Goal: Information Seeking & Learning: Learn about a topic

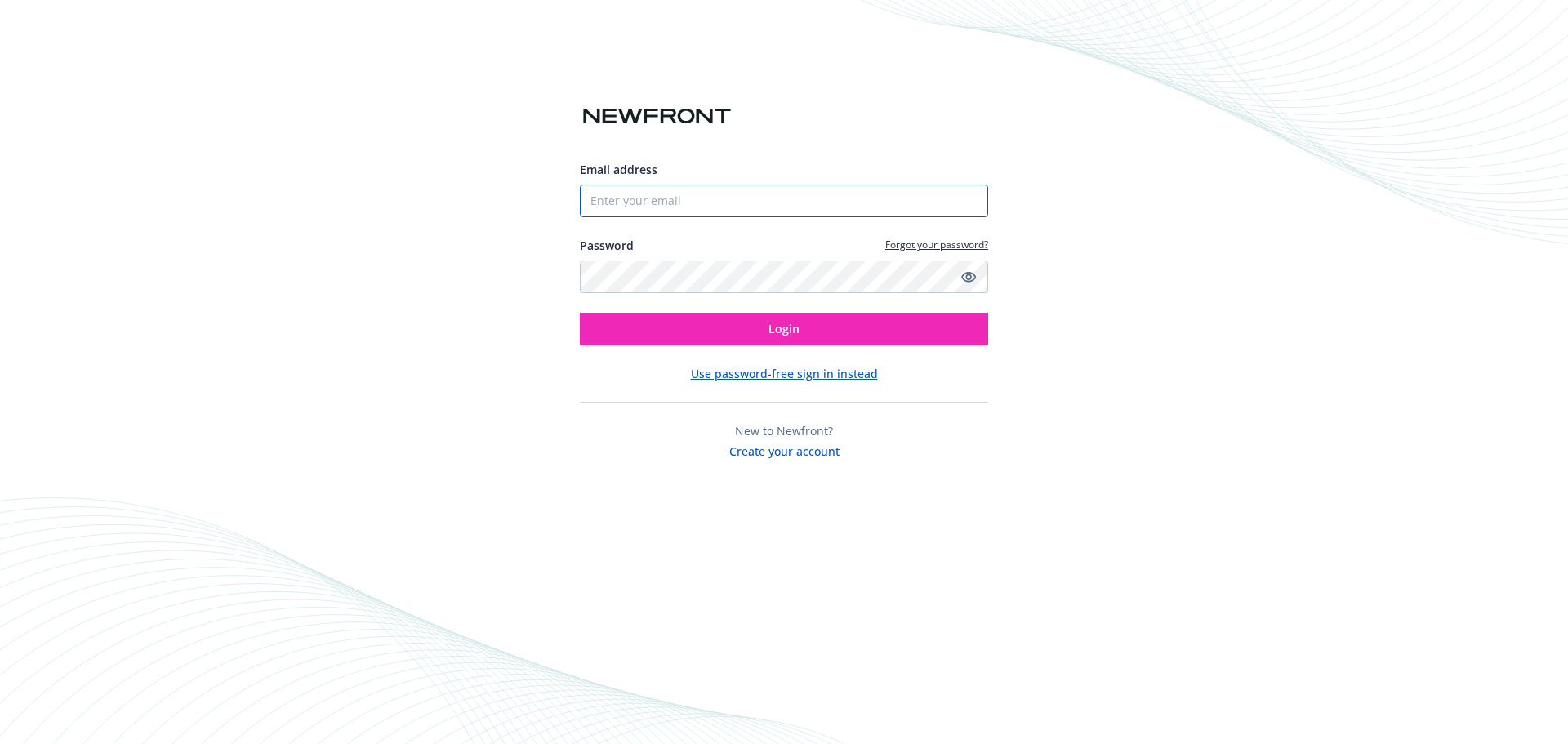
click at [603, 211] on input "Email address" at bounding box center [784, 201] width 409 height 32
type input "[EMAIL_ADDRESS][PERSON_NAME][DOMAIN_NAME]"
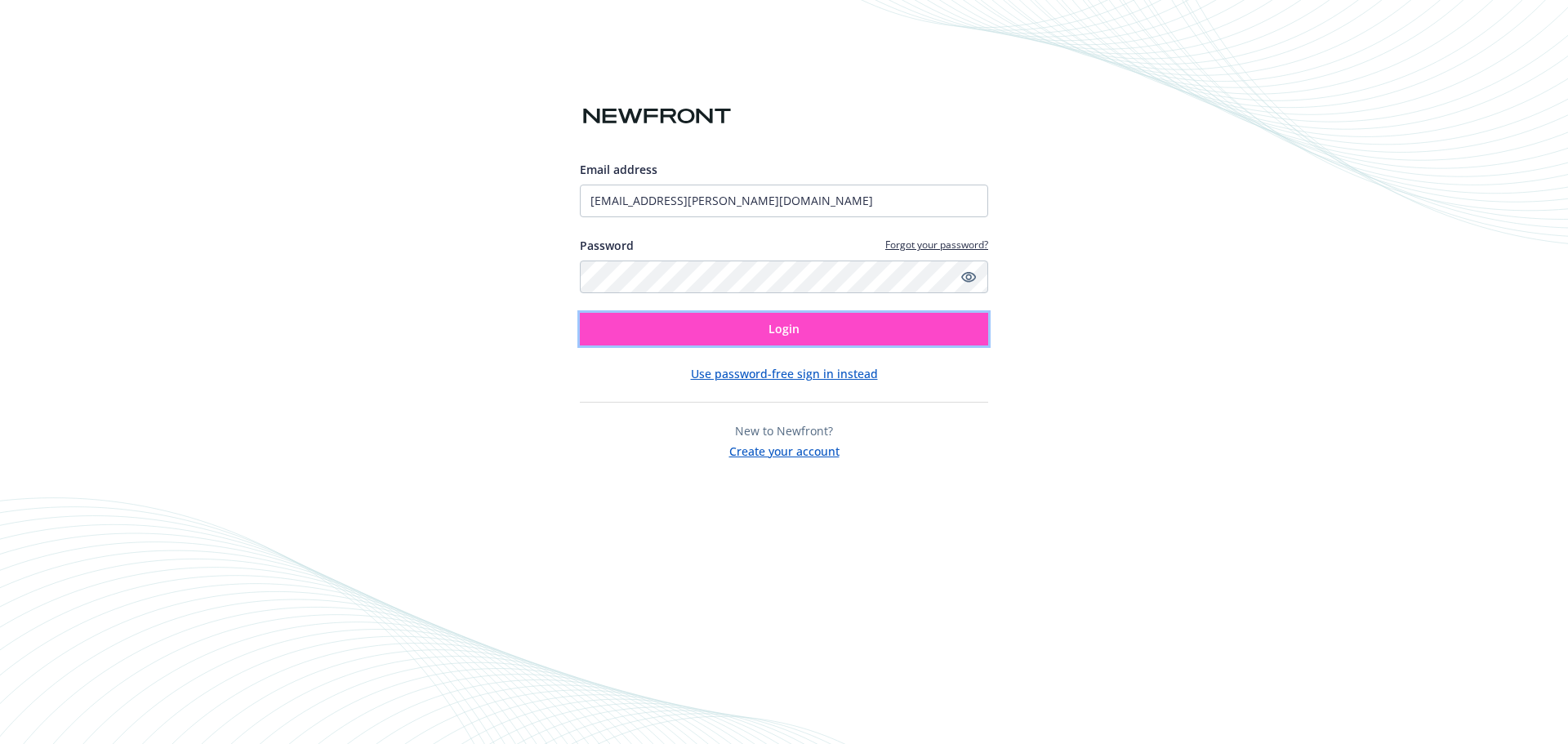
click at [753, 327] on button "Login" at bounding box center [784, 328] width 409 height 32
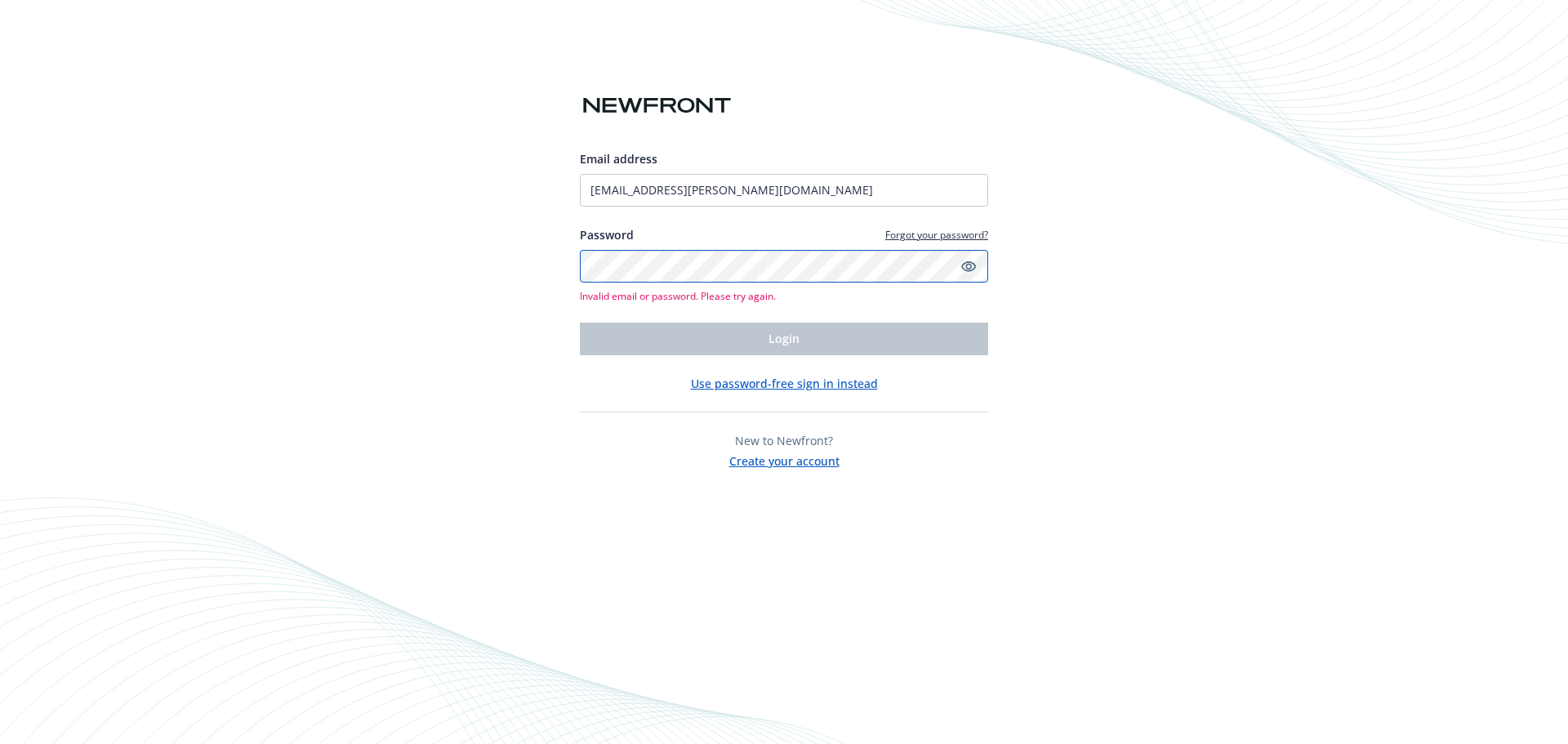
click at [490, 245] on div "Email address gaby.wright@newfront.com Password Forgot your password? Invalid e…" at bounding box center [784, 372] width 1568 height 744
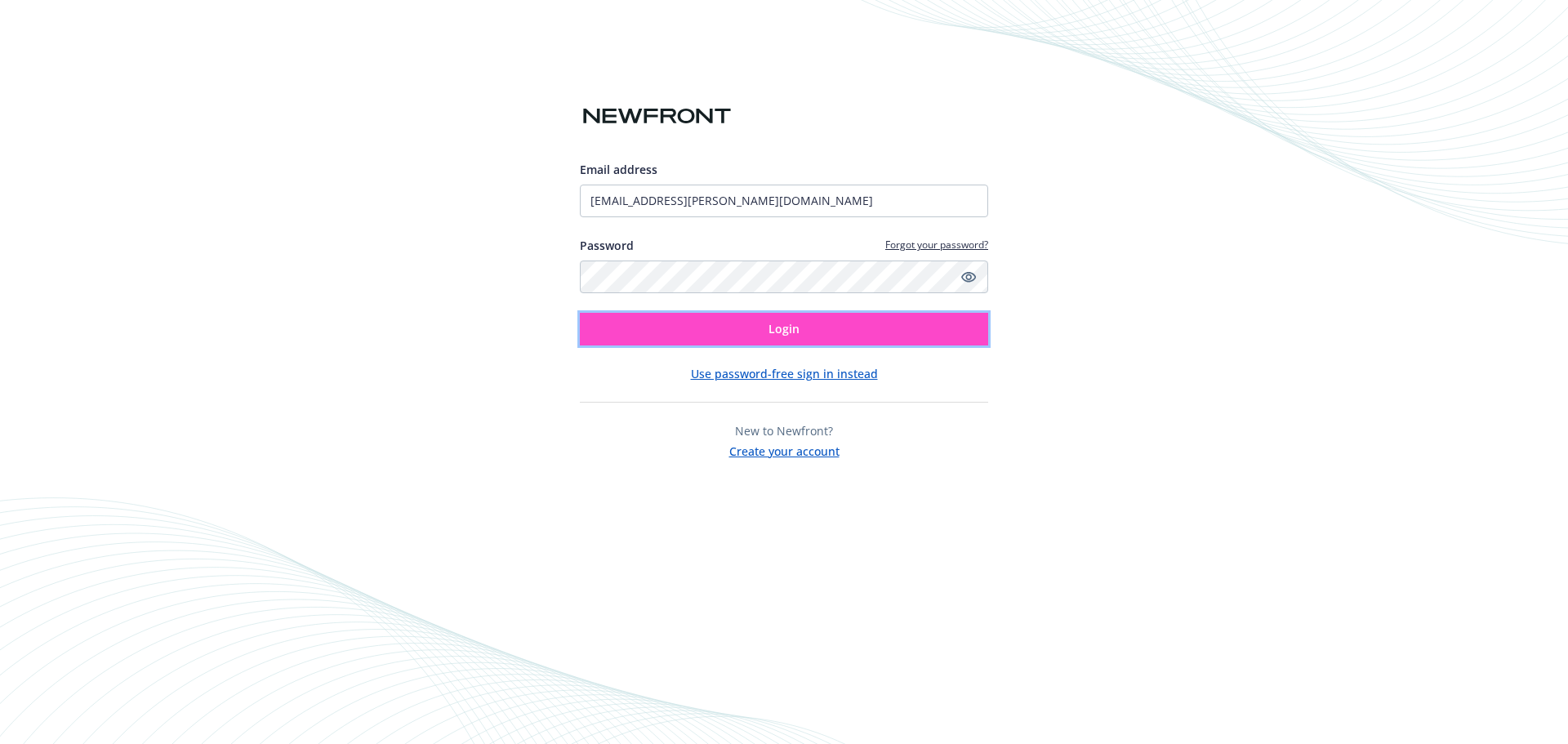
click at [760, 330] on button "Login" at bounding box center [784, 328] width 409 height 32
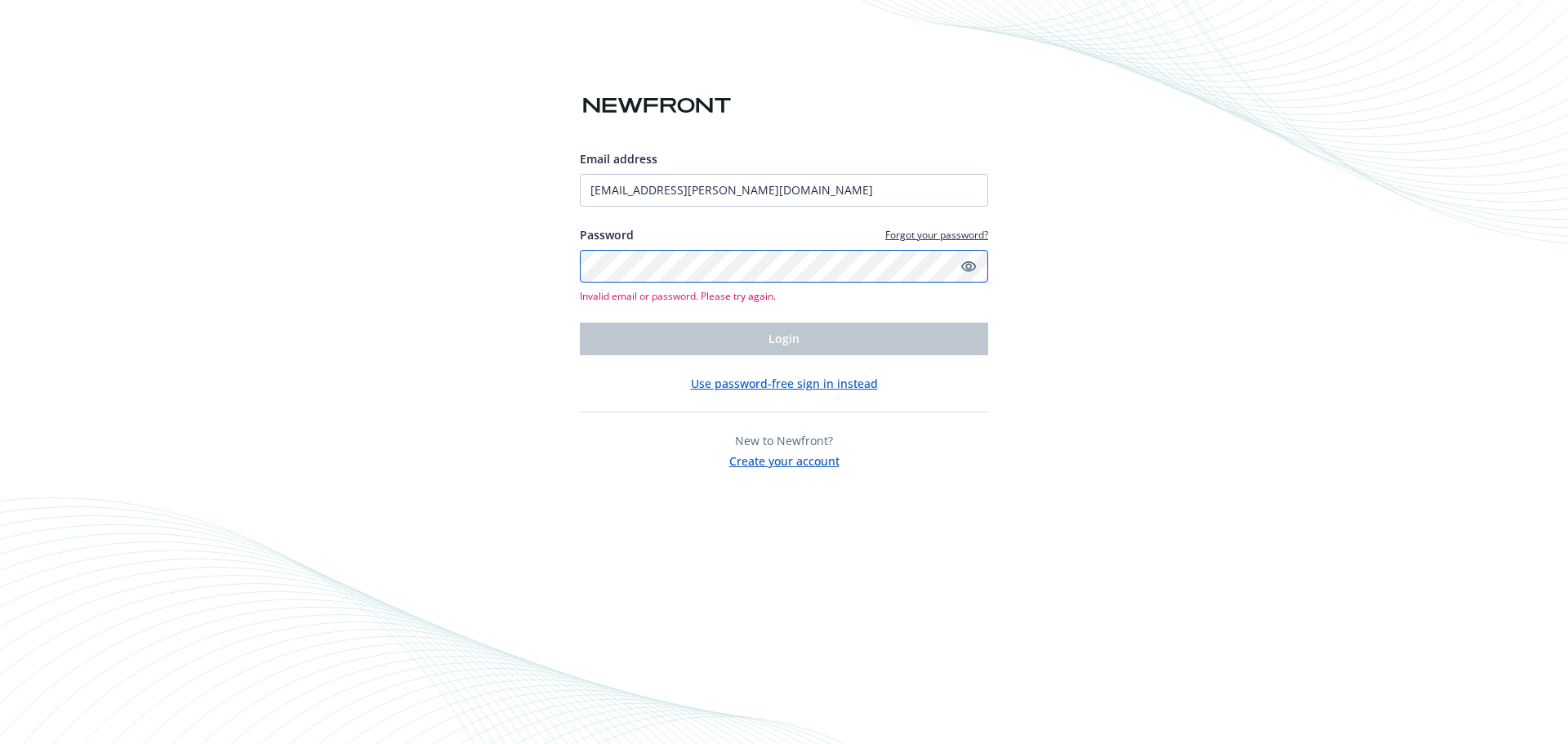
click at [570, 251] on div "Email address gaby.wright@newfront.com Password Forgot your password? Invalid e…" at bounding box center [784, 372] width 1568 height 744
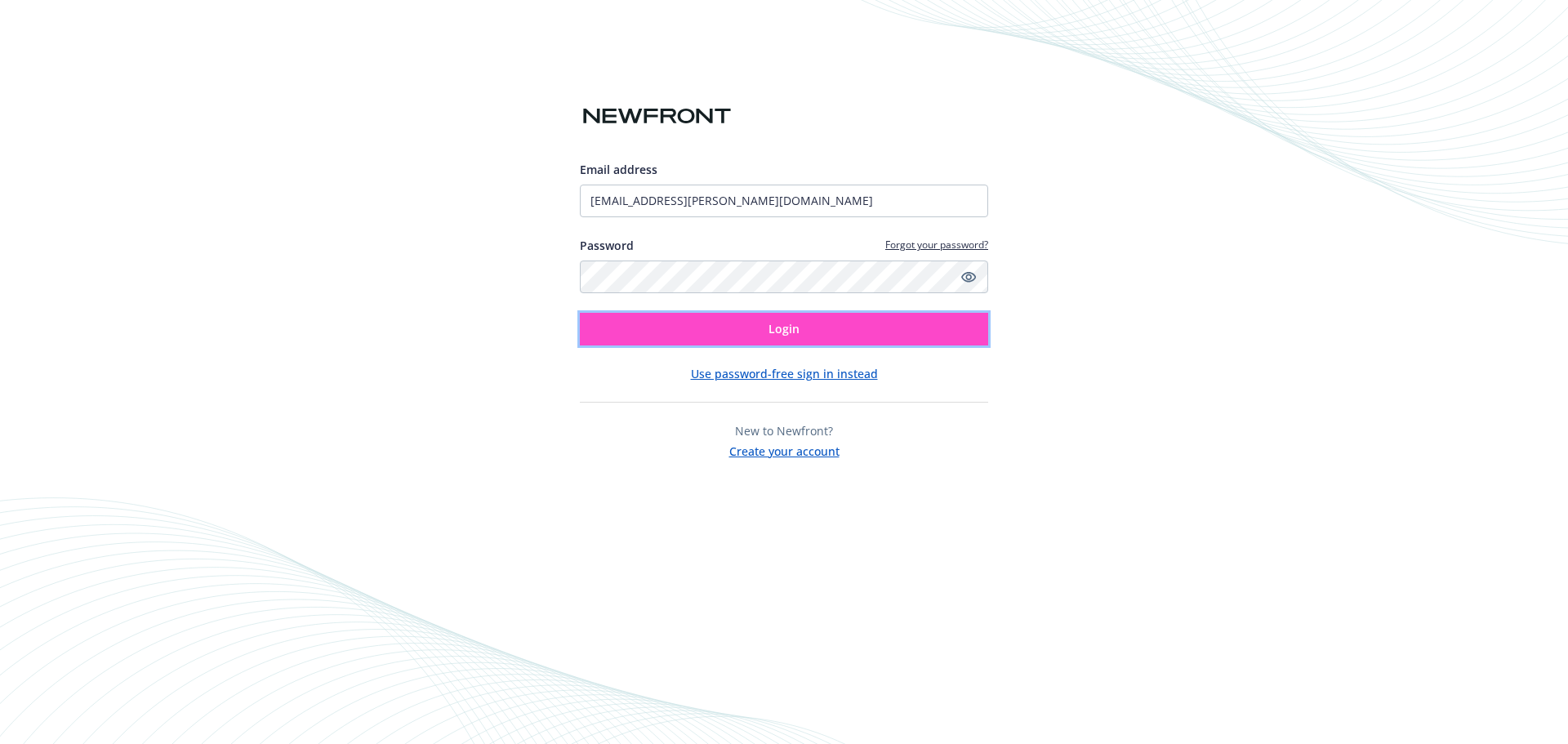
click at [794, 330] on span "Login" at bounding box center [784, 328] width 31 height 16
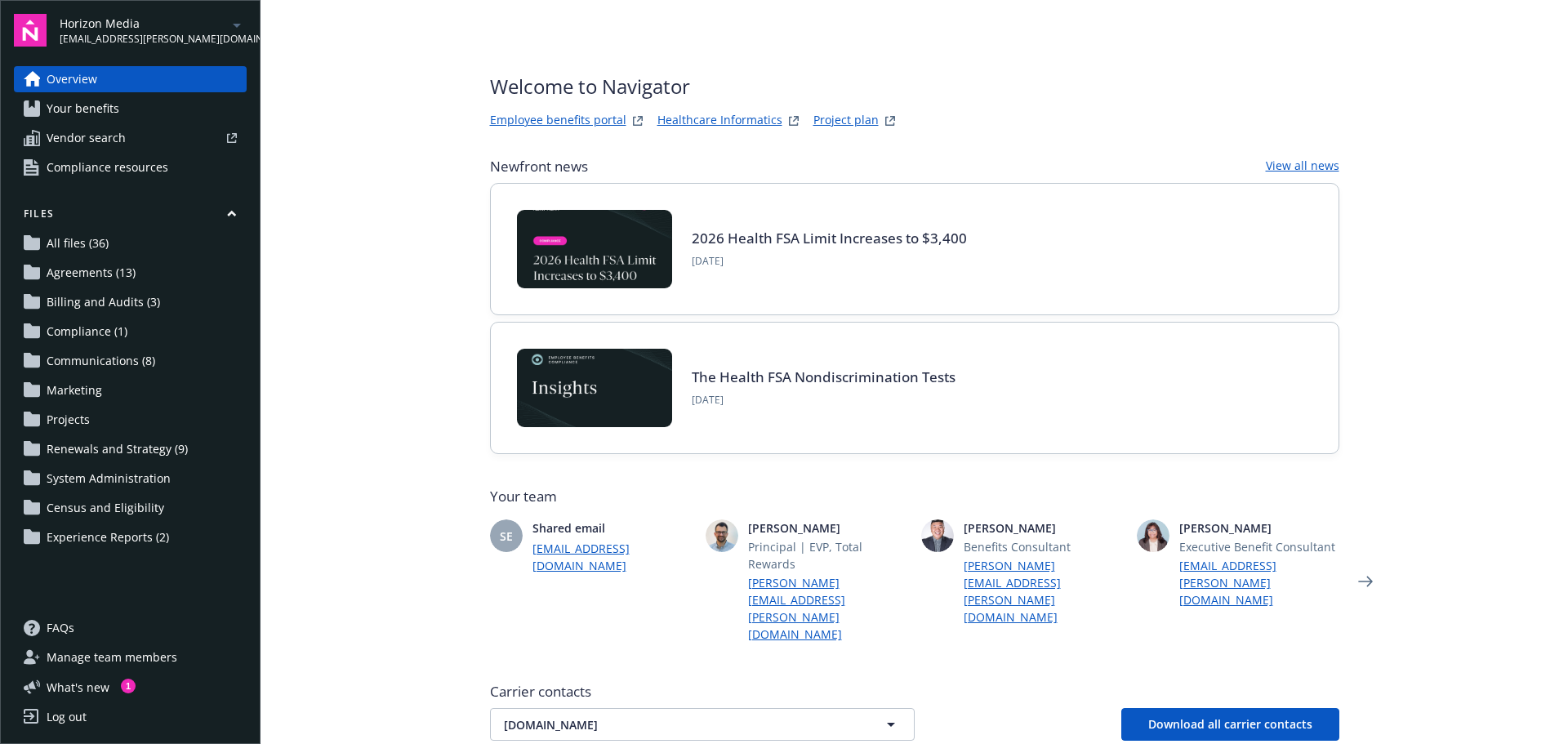
click at [509, 115] on link "Employee benefits portal" at bounding box center [558, 120] width 137 height 19
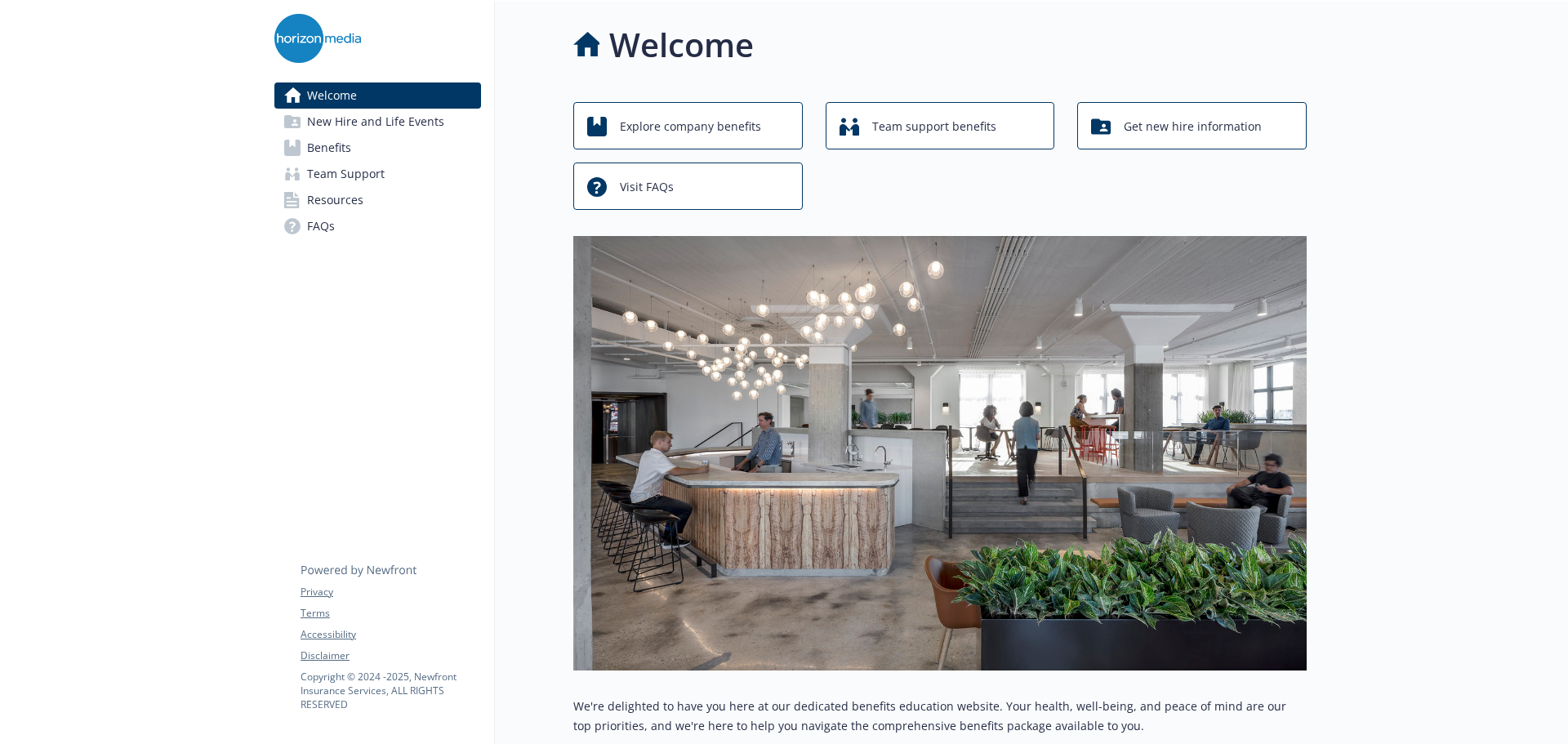
click at [329, 147] on span "Benefits" at bounding box center [329, 148] width 44 height 26
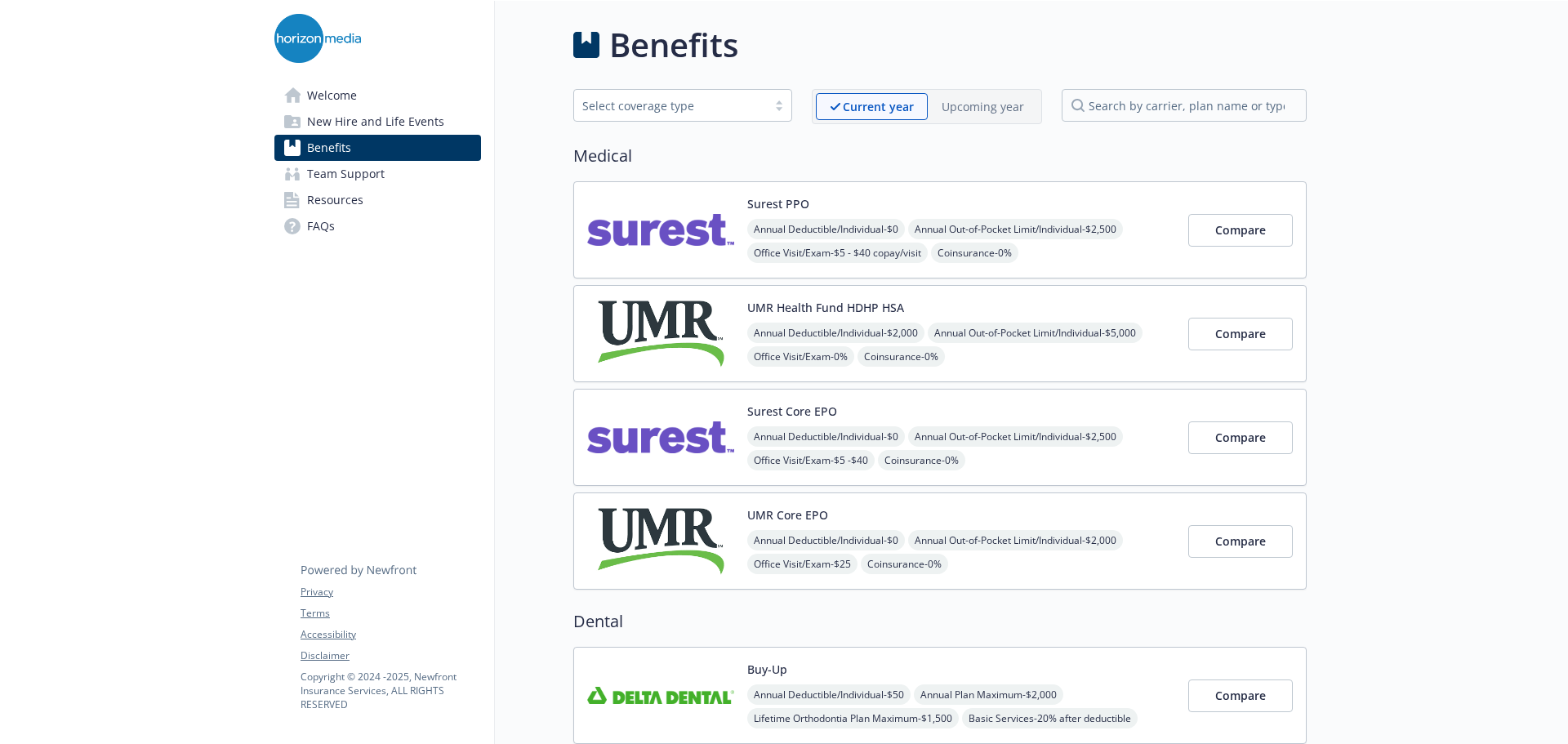
click at [684, 444] on img at bounding box center [660, 436] width 147 height 69
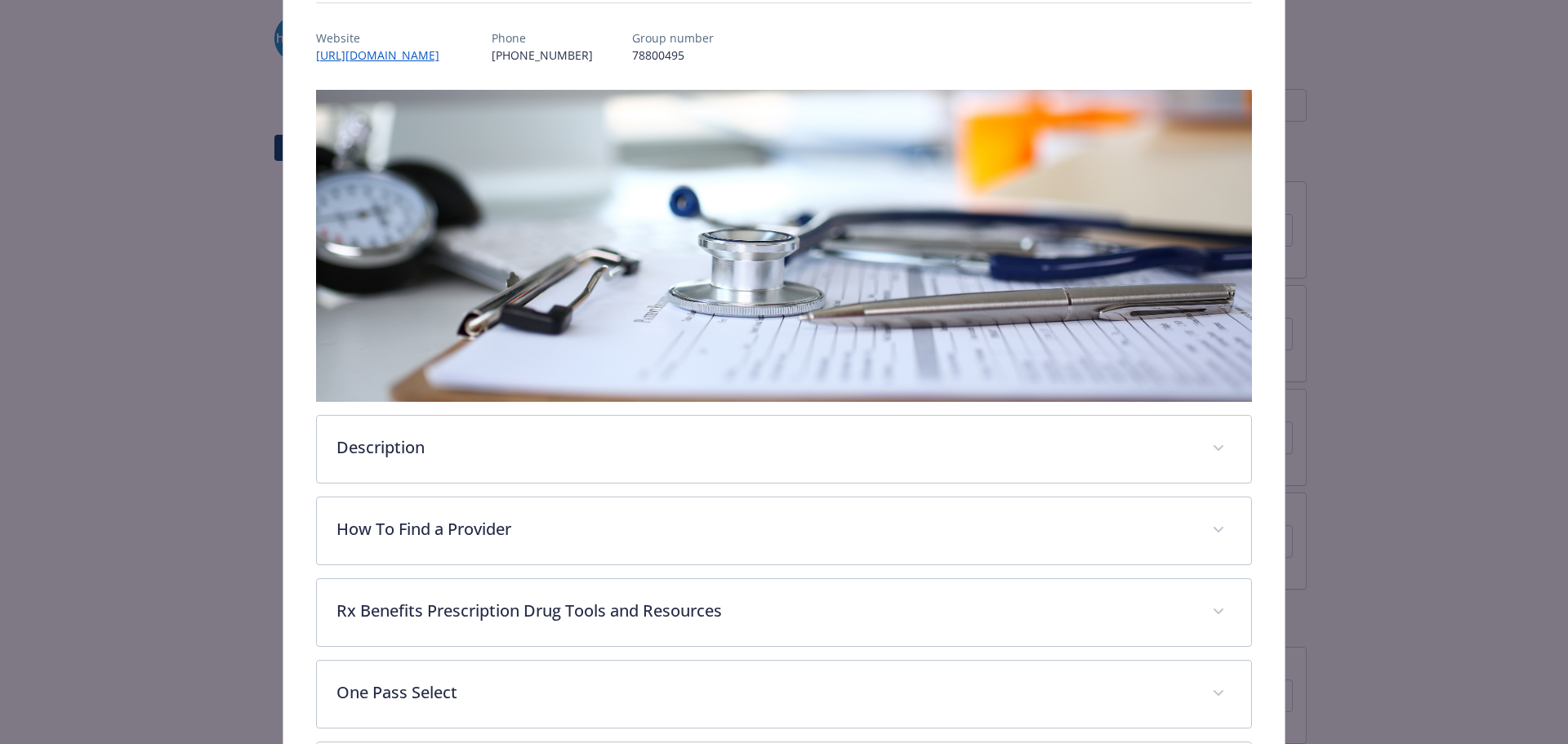
scroll to position [831, 0]
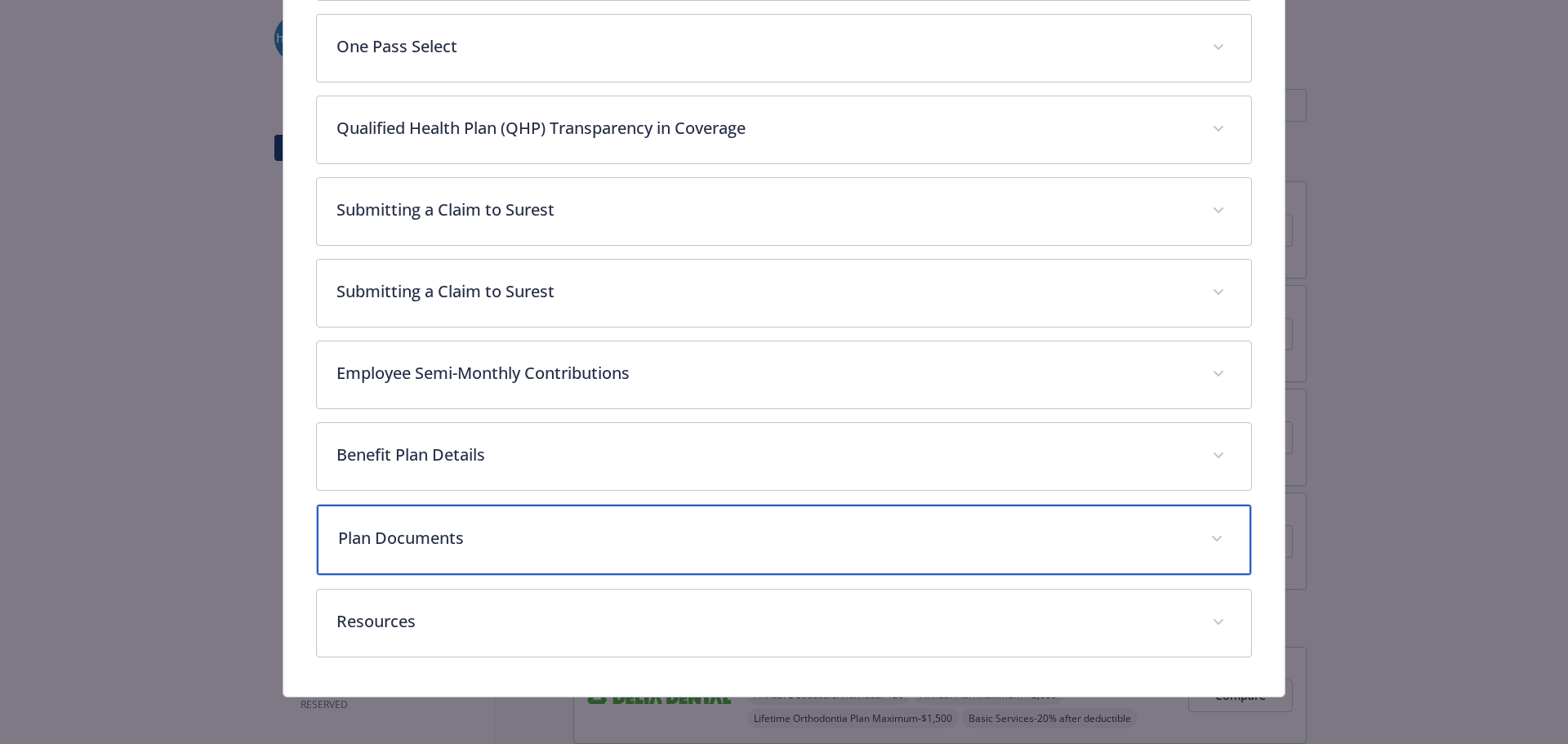
click at [1204, 529] on span "details for plan Medical - Surest Core EPO - Medical EPO" at bounding box center [1217, 539] width 26 height 26
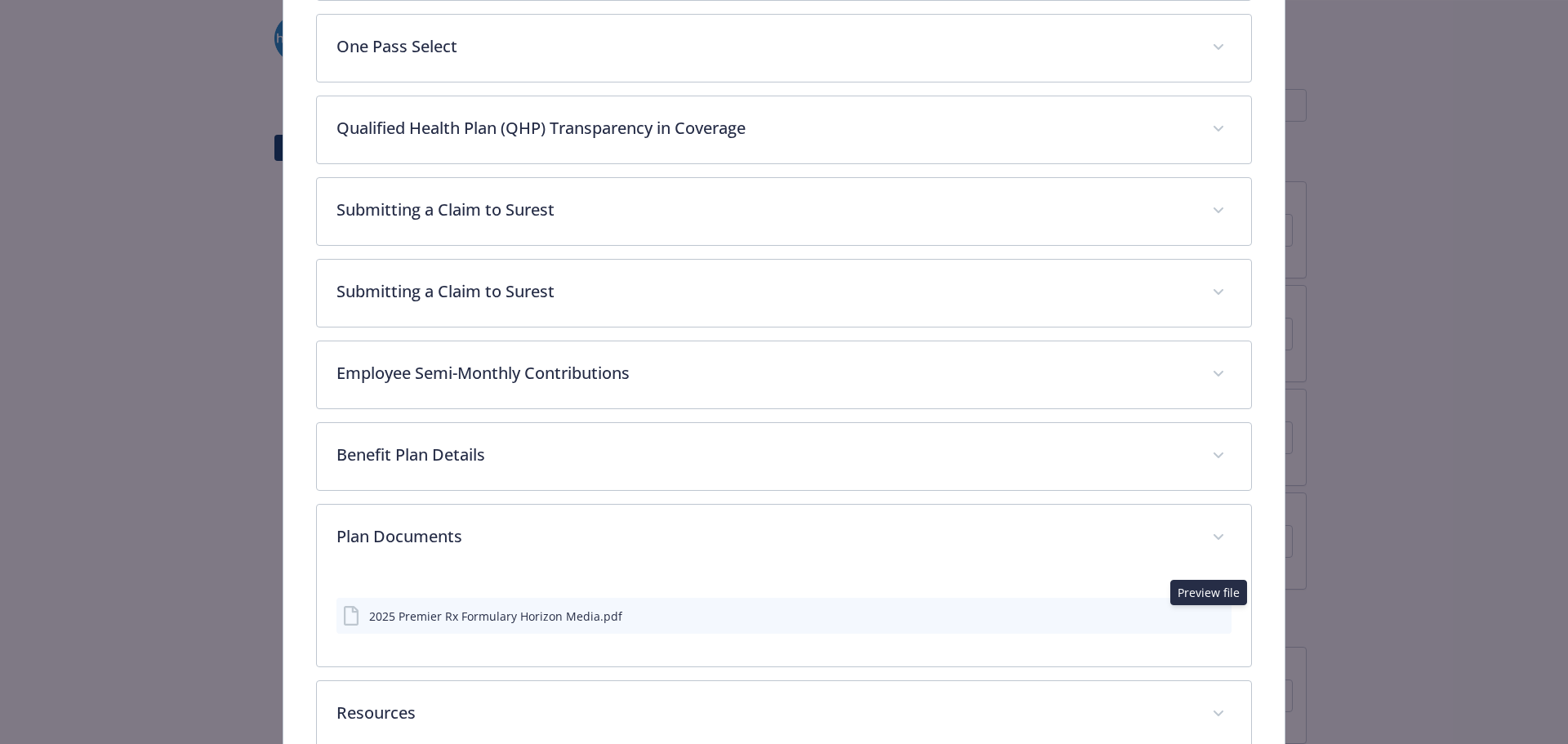
click at [1208, 615] on icon "preview file" at bounding box center [1216, 615] width 15 height 11
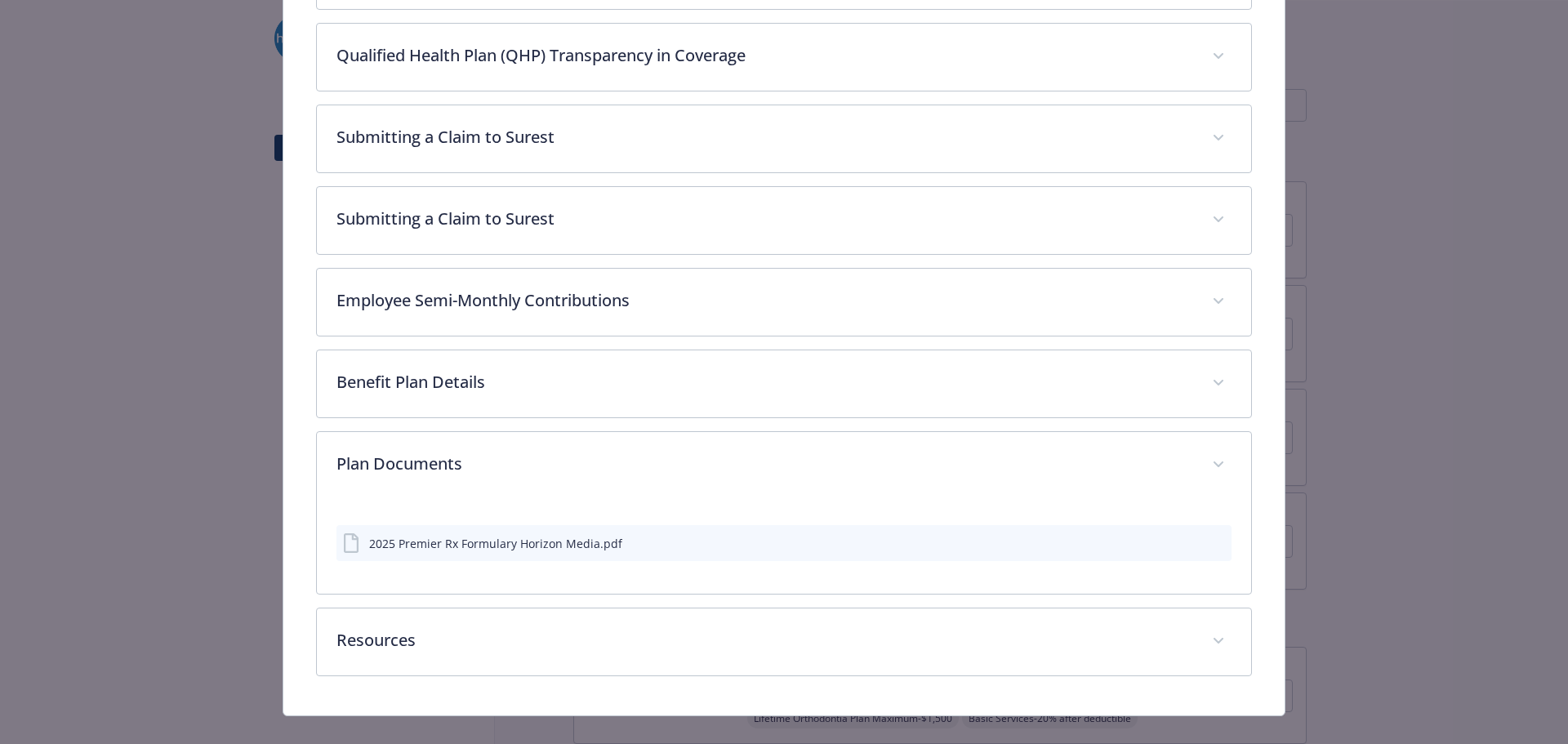
scroll to position [926, 0]
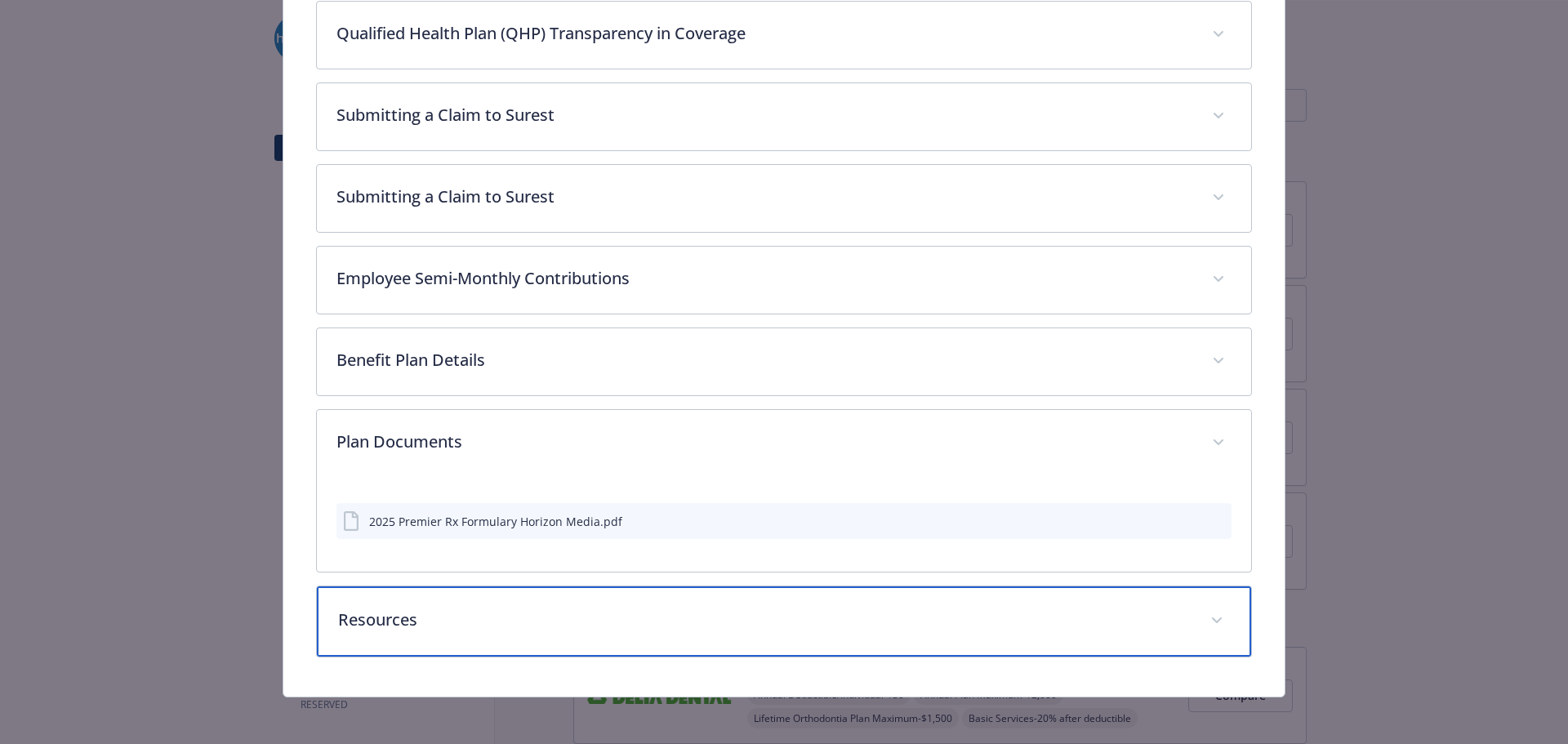
click at [1205, 614] on span "details for plan Medical - Surest Core EPO - Medical EPO" at bounding box center [1217, 620] width 26 height 26
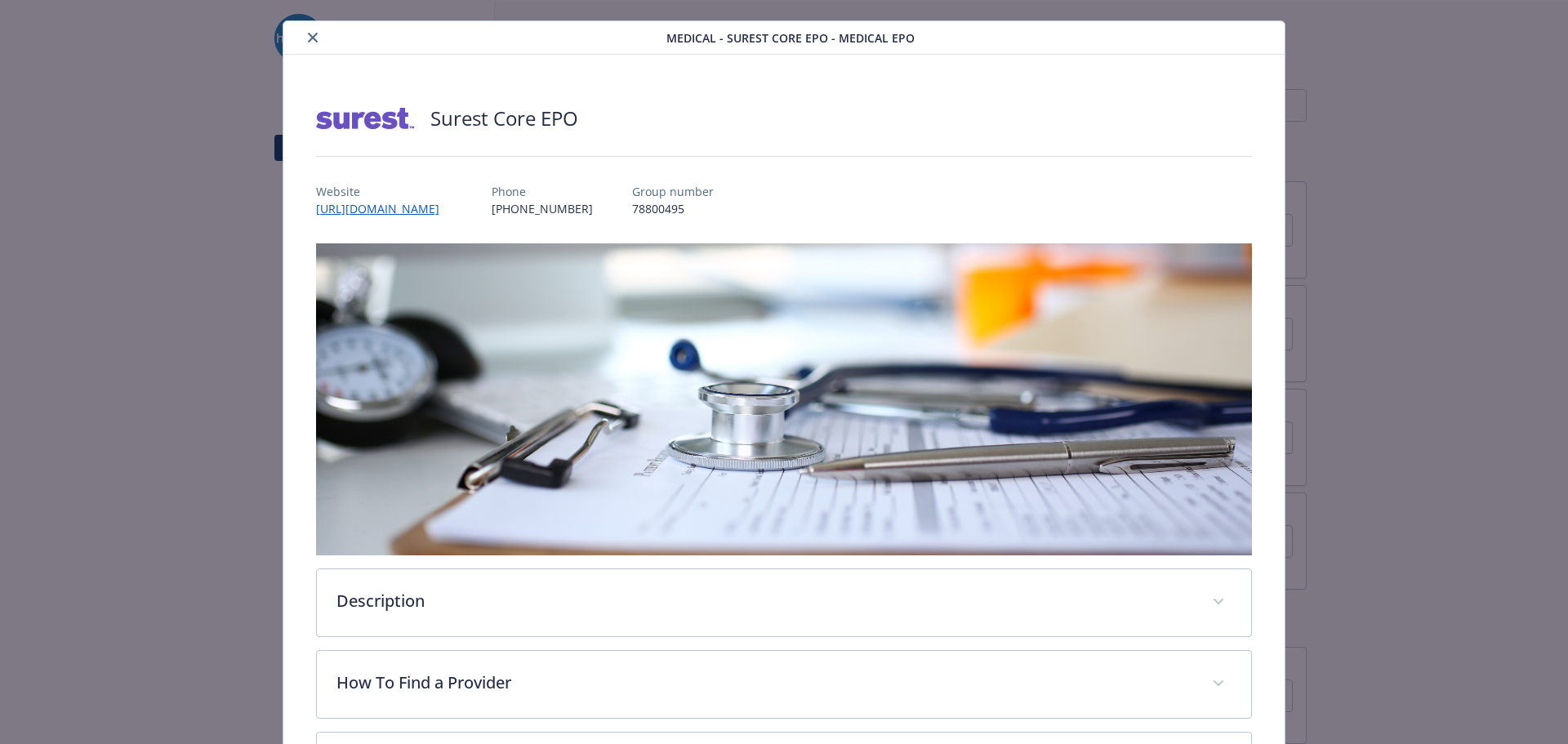
scroll to position [0, 0]
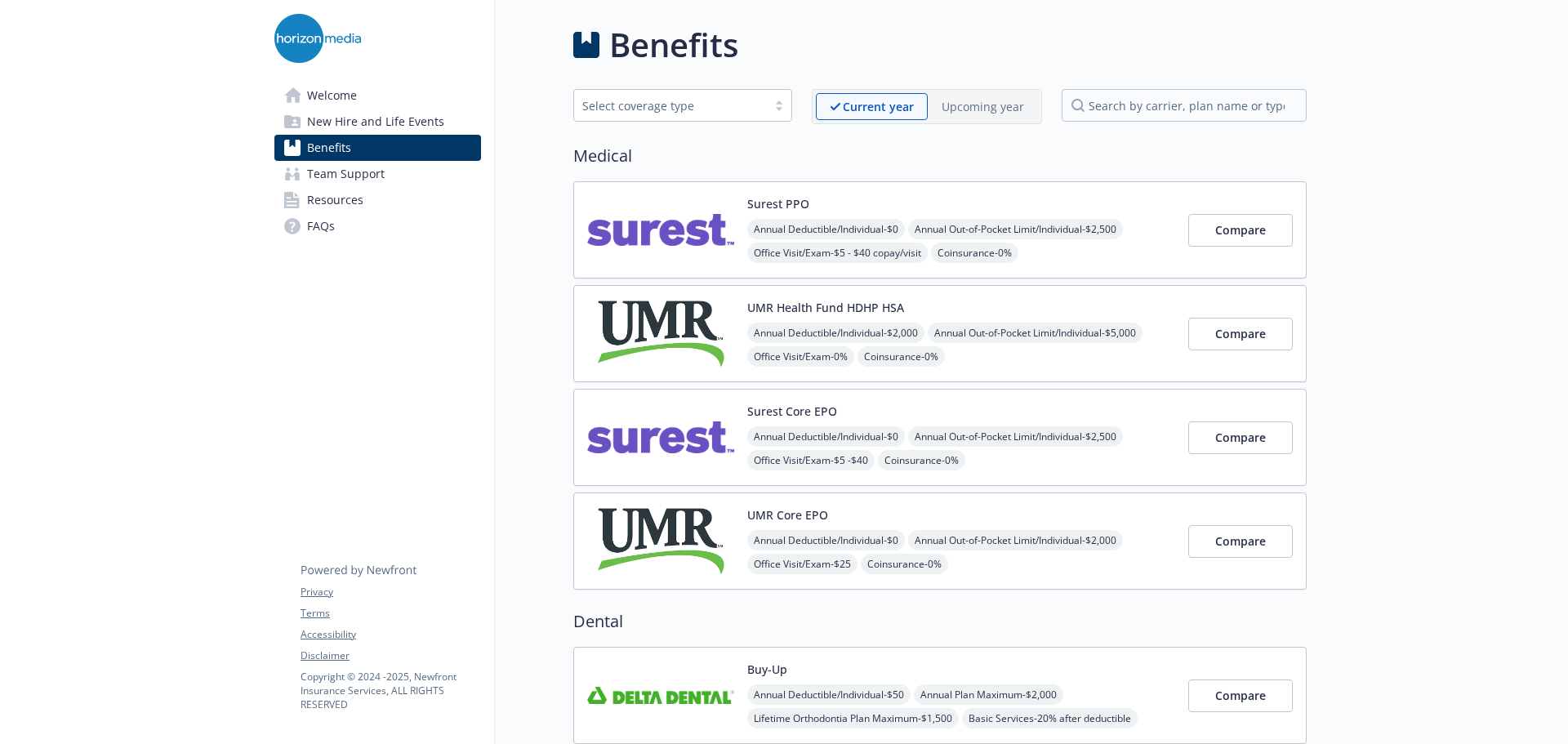
click at [731, 518] on img at bounding box center [660, 541] width 147 height 69
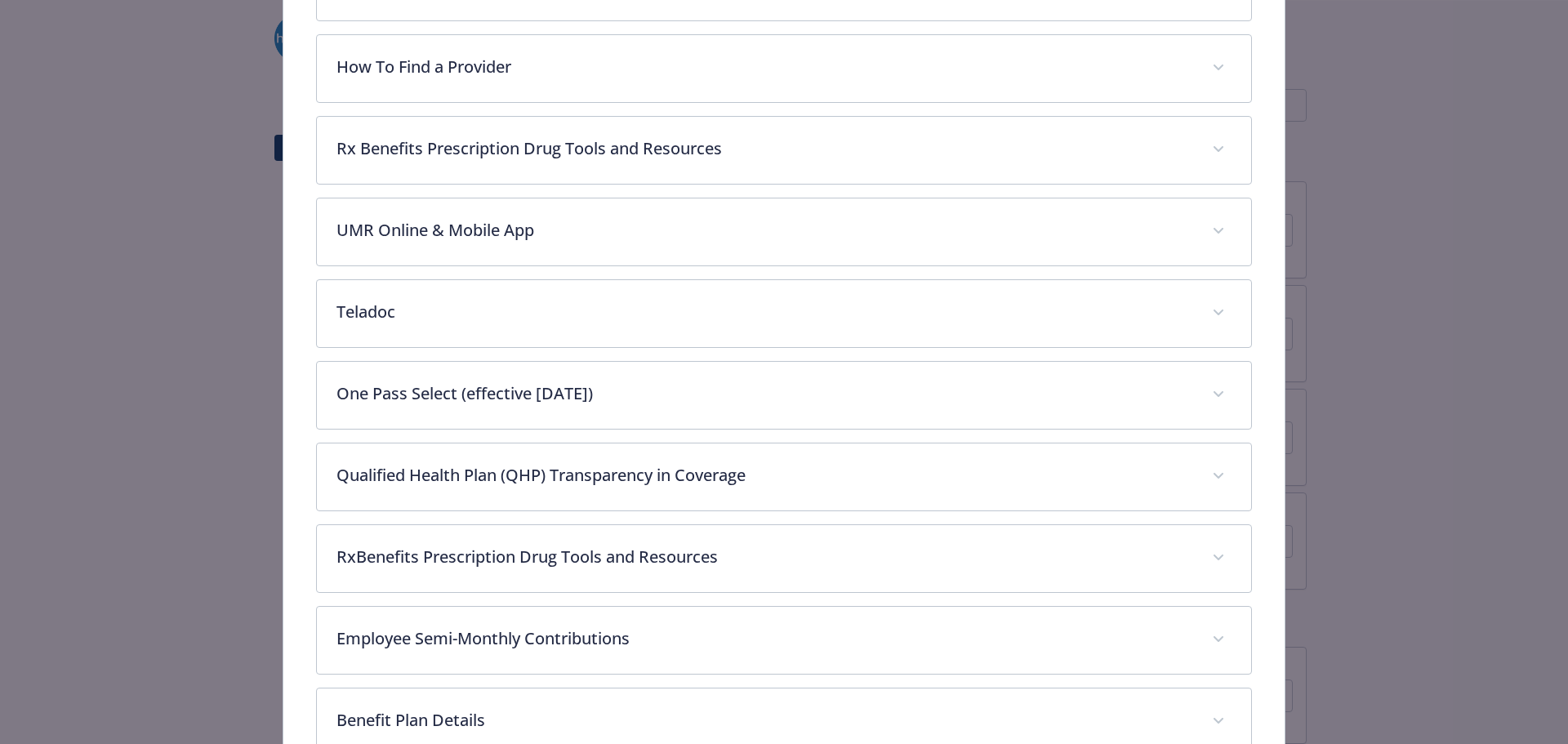
scroll to position [913, 0]
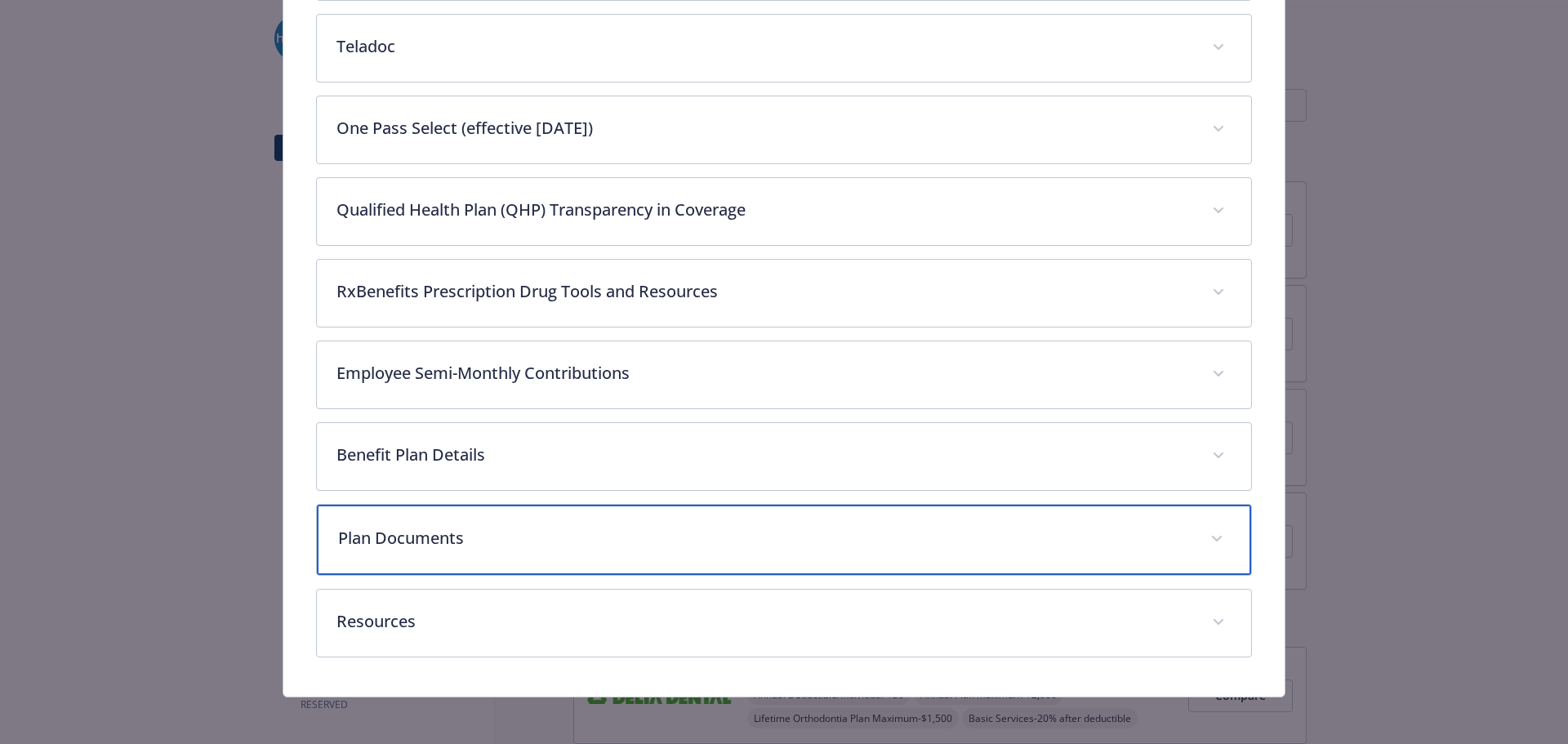
click at [1207, 528] on span "details for plan Medical - UMR Core EPO - Medical EPO" at bounding box center [1217, 539] width 26 height 26
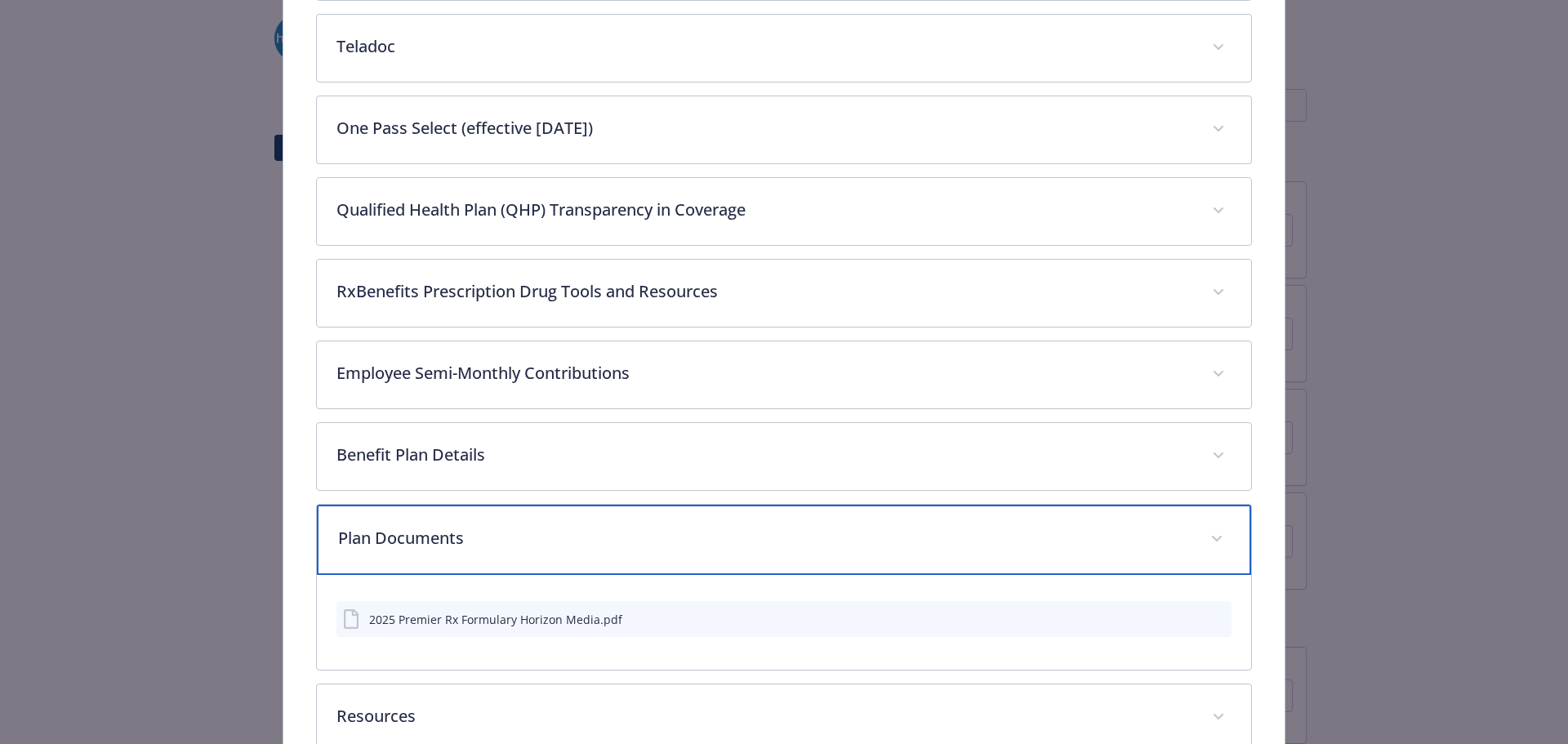
scroll to position [1011, 0]
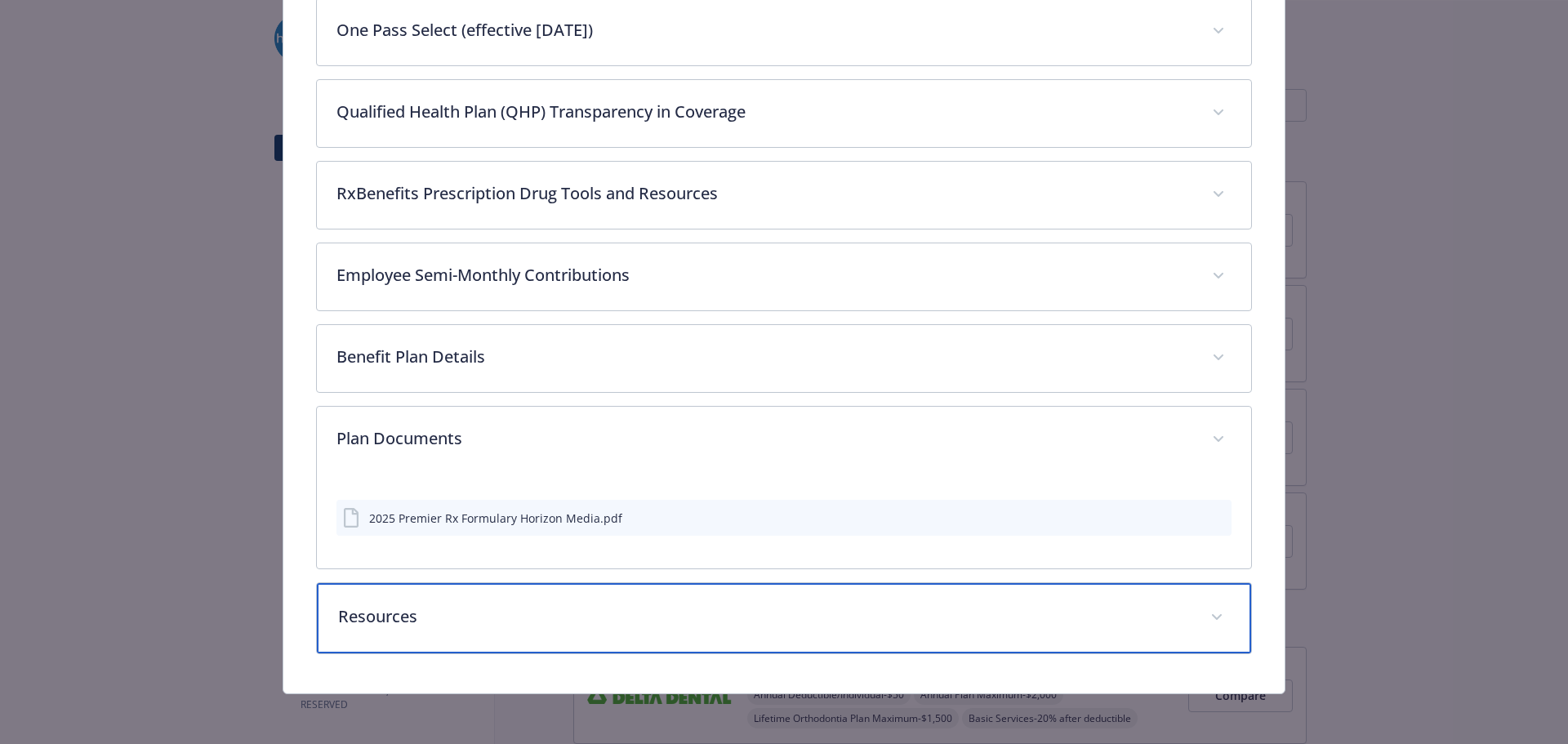
click at [1212, 614] on icon "details for plan Medical - UMR Core EPO - Medical EPO" at bounding box center [1217, 616] width 10 height 6
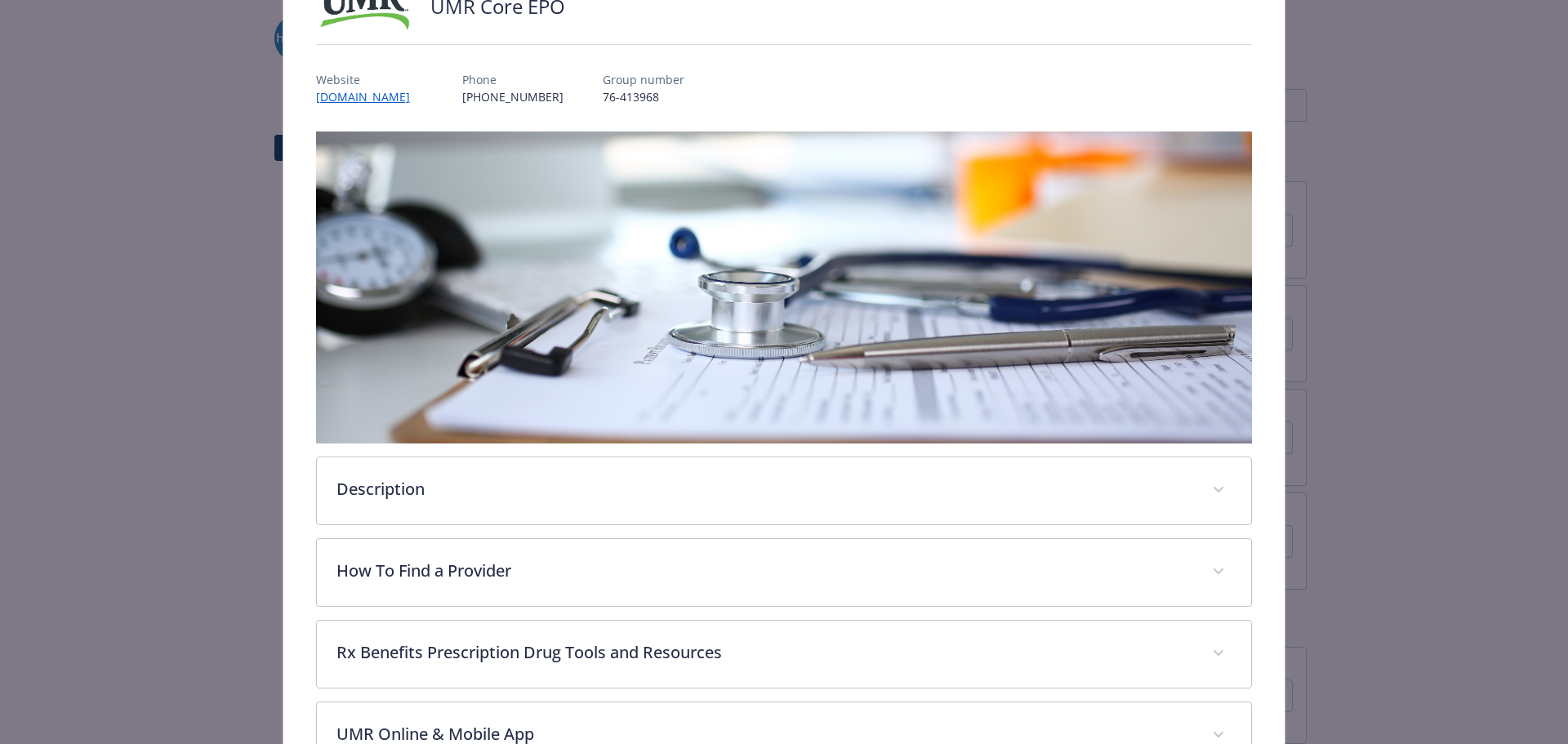
scroll to position [108, 0]
